Goal: Task Accomplishment & Management: Manage account settings

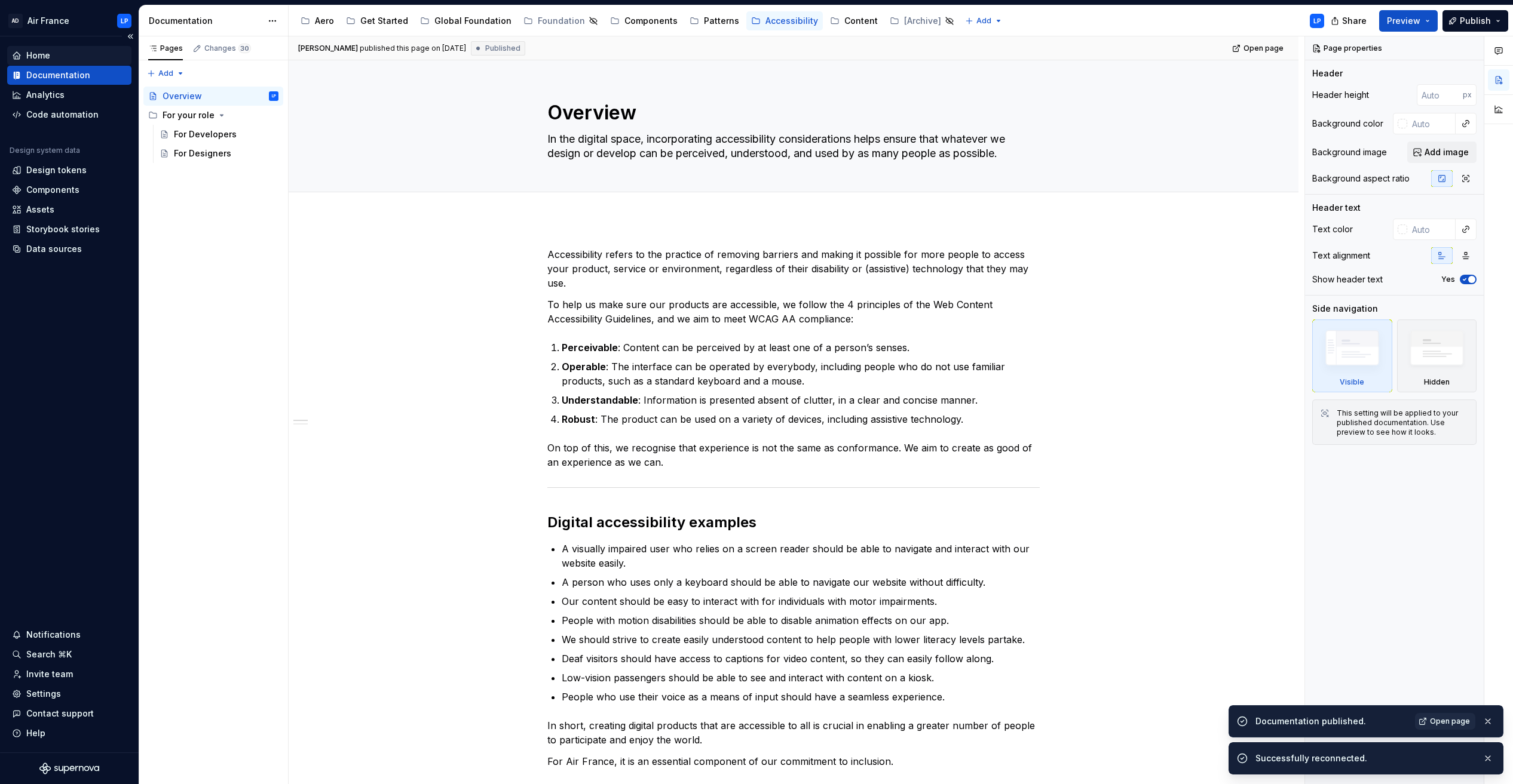
type textarea "*"
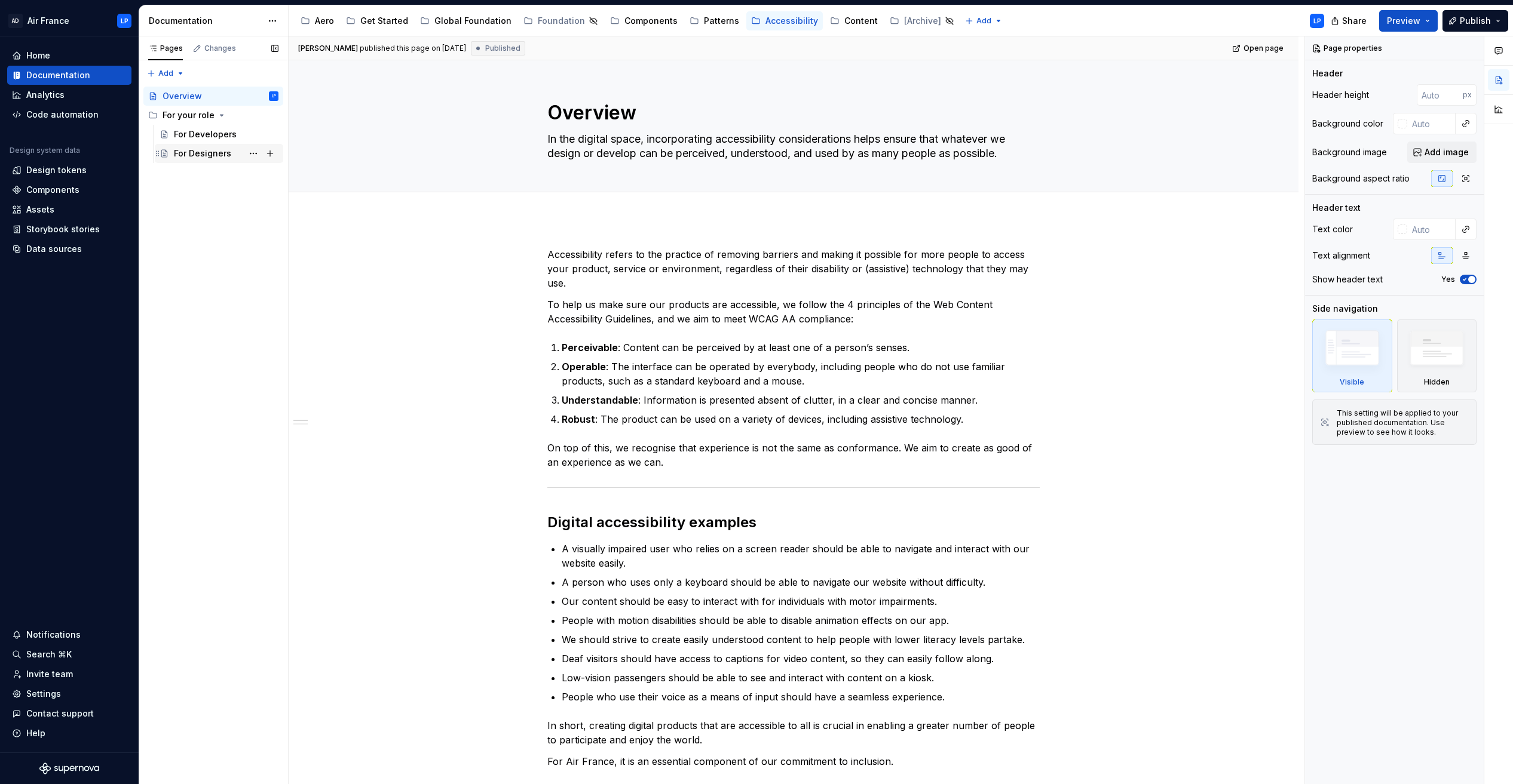
type textarea "*"
click at [45, 55] on div "Home" at bounding box center [38, 55] width 24 height 12
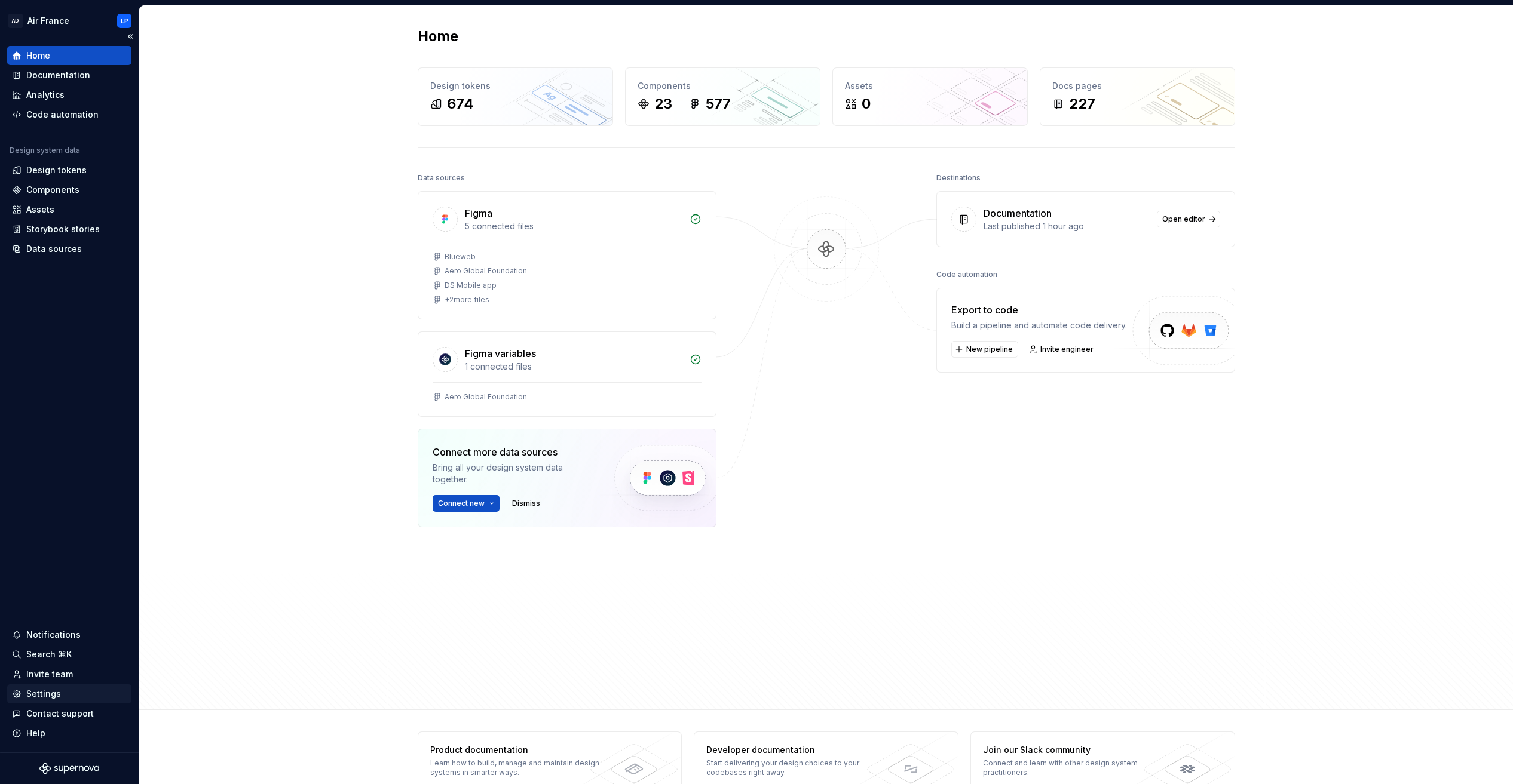
click at [41, 691] on div "Settings" at bounding box center [43, 694] width 34 height 12
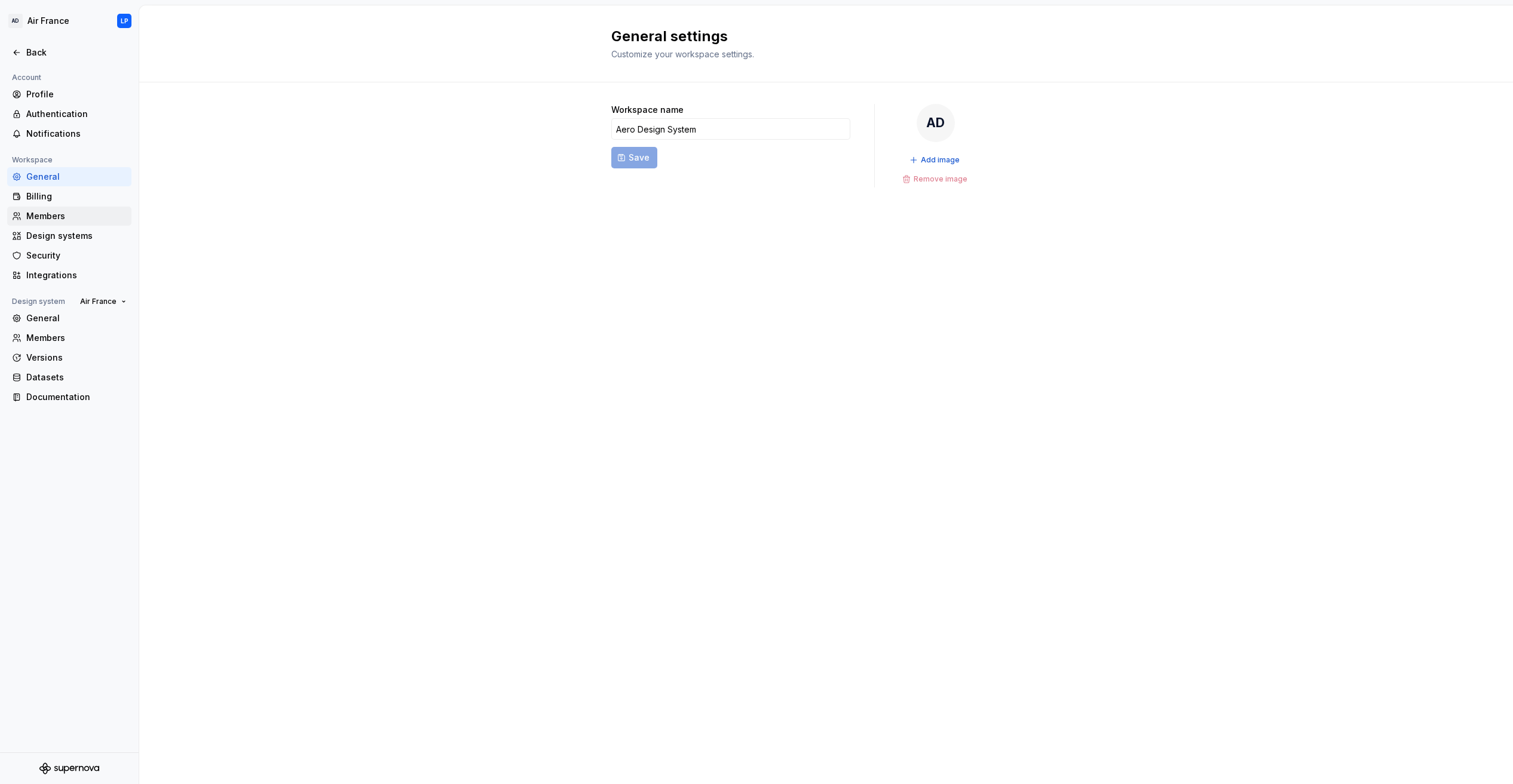
click at [44, 218] on div "Members" at bounding box center [77, 216] width 101 height 12
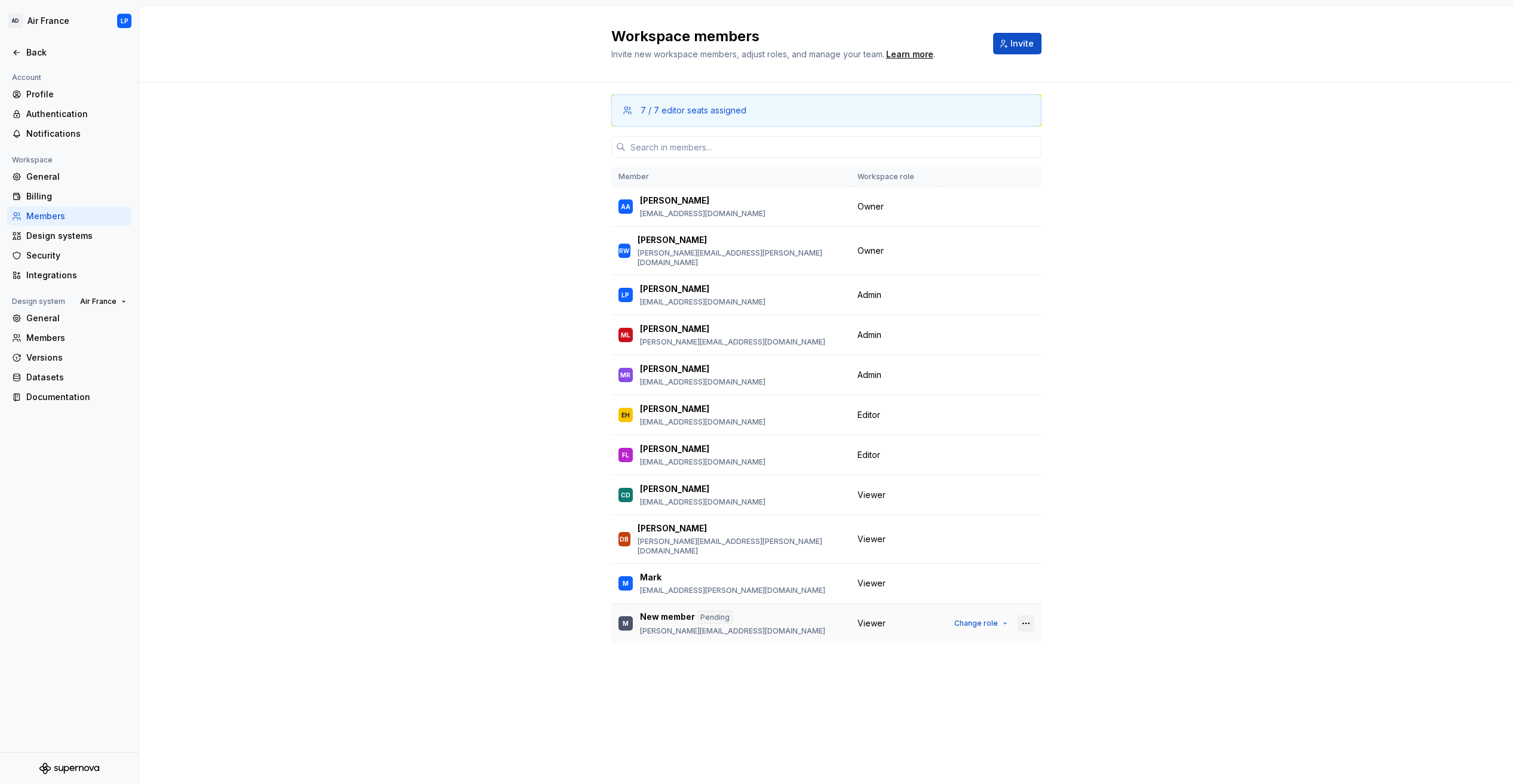
click at [1029, 615] on button "button" at bounding box center [1025, 623] width 17 height 17
click at [999, 615] on button "Change role" at bounding box center [981, 623] width 64 height 17
click at [1202, 431] on div "7 / 7 editor seats assigned Member Workspace role AA Aamina Arora aamina.arora@…" at bounding box center [826, 385] width 1374 height 606
drag, startPoint x: 948, startPoint y: 639, endPoint x: 512, endPoint y: 287, distance: 560.4
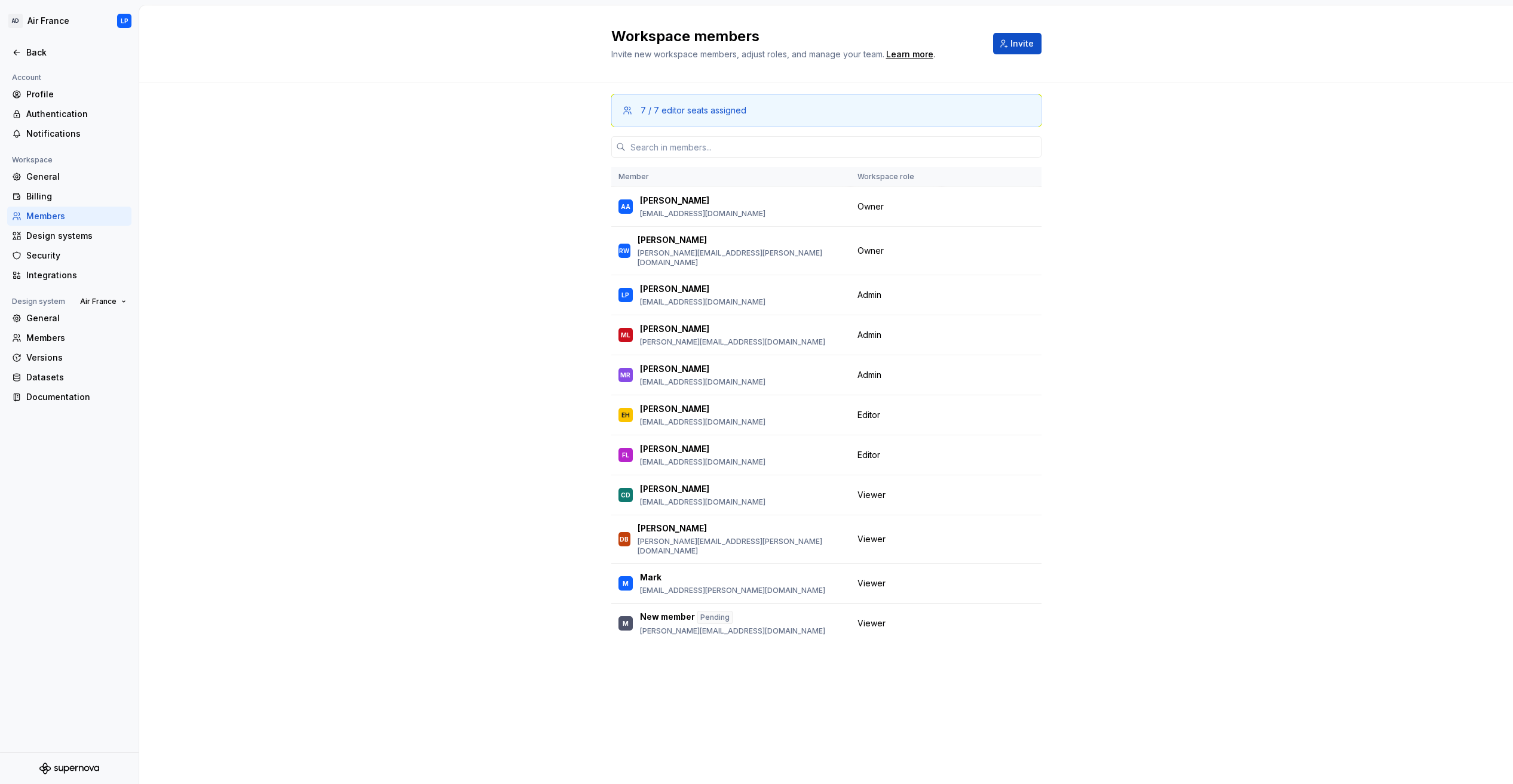
click at [512, 286] on div "7 / 7 editor seats assigned Member Workspace role AA Aamina Arora aamina.arora@…" at bounding box center [826, 385] width 1374 height 606
click at [512, 287] on div "7 / 7 editor seats assigned Member Workspace role AA Aamina Arora aamina.arora@…" at bounding box center [826, 385] width 1374 height 606
